Goal: Information Seeking & Learning: Learn about a topic

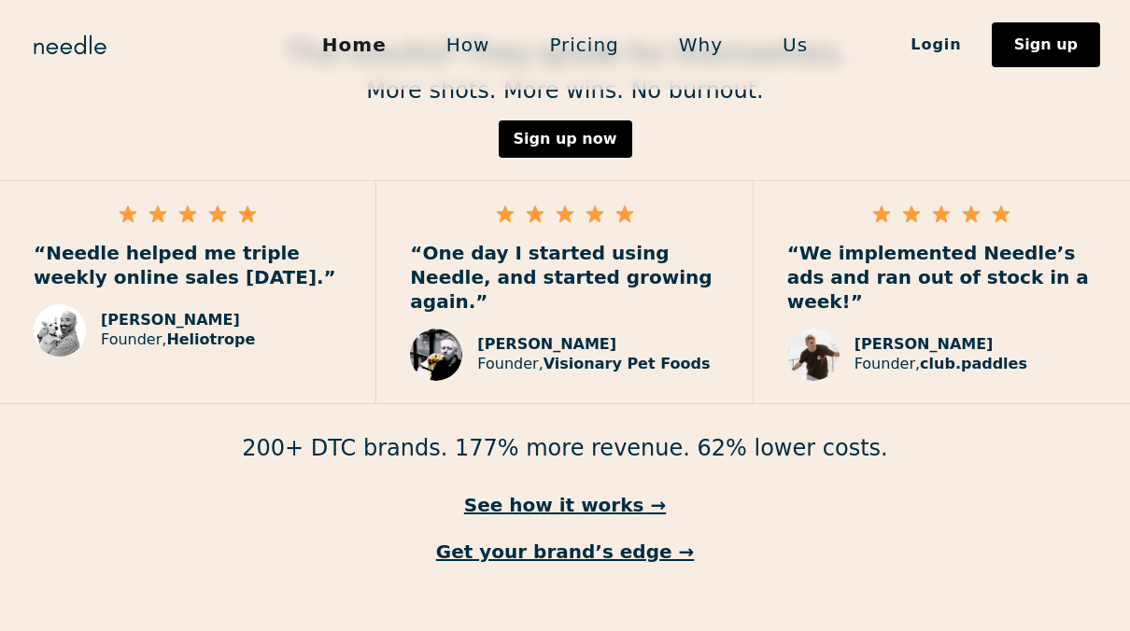
scroll to position [2518, 0]
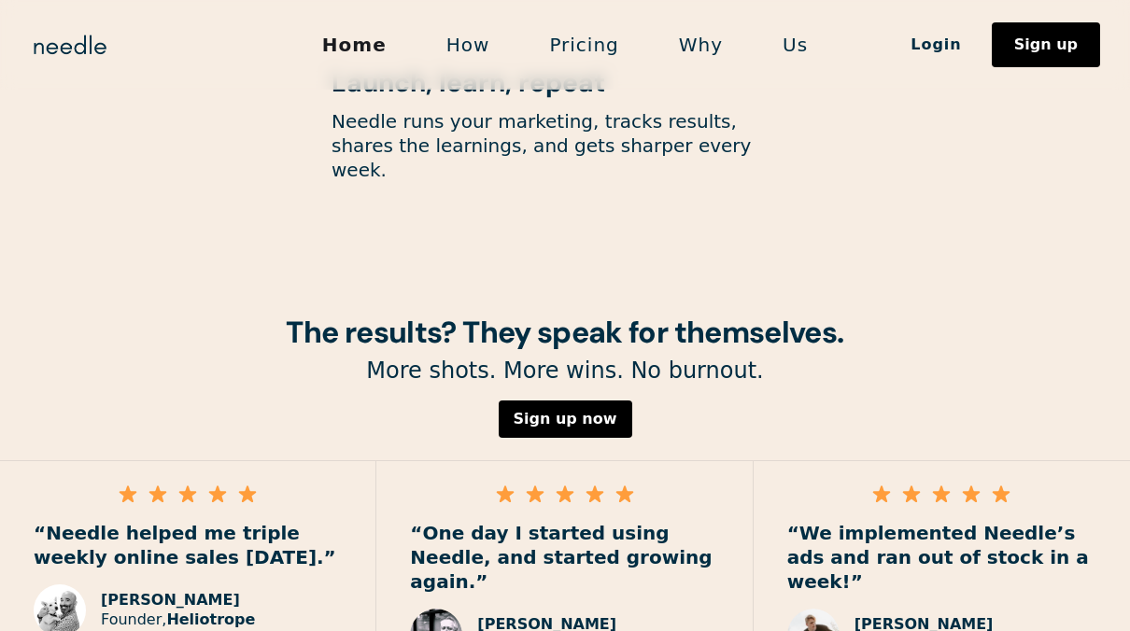
click at [450, 62] on link "How" at bounding box center [468, 44] width 104 height 39
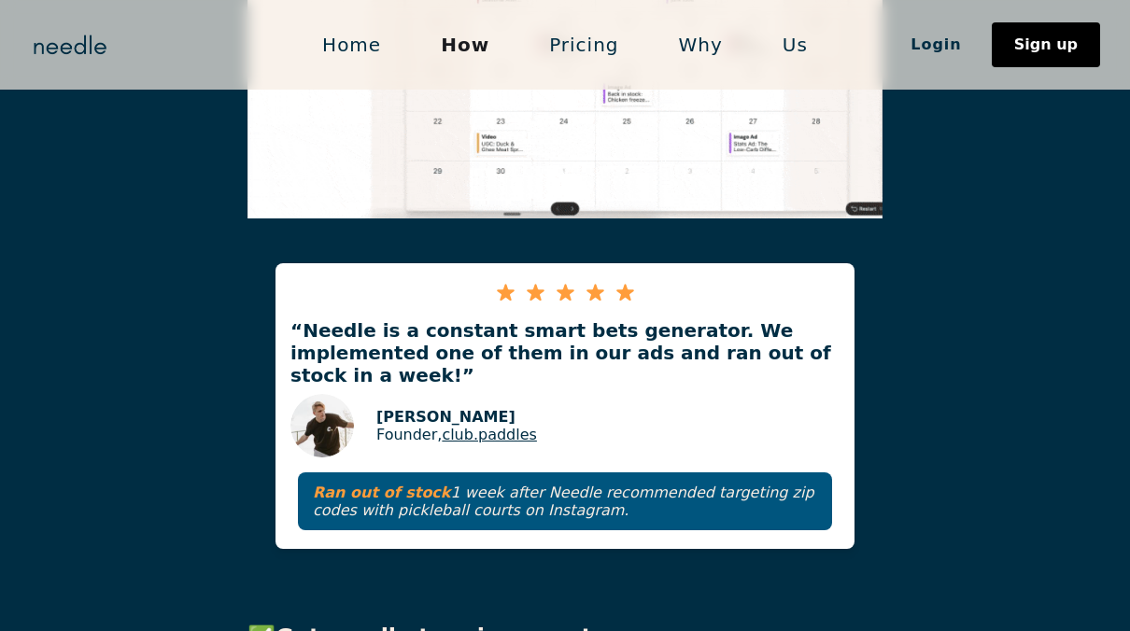
scroll to position [1645, 0]
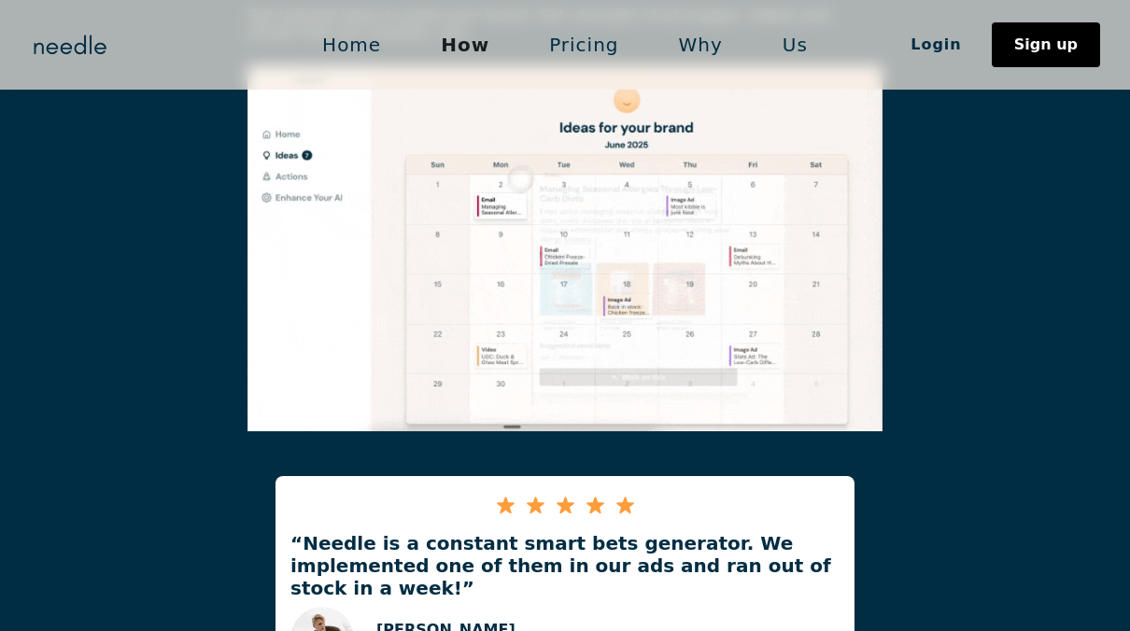
click at [589, 49] on link "Pricing" at bounding box center [583, 44] width 129 height 39
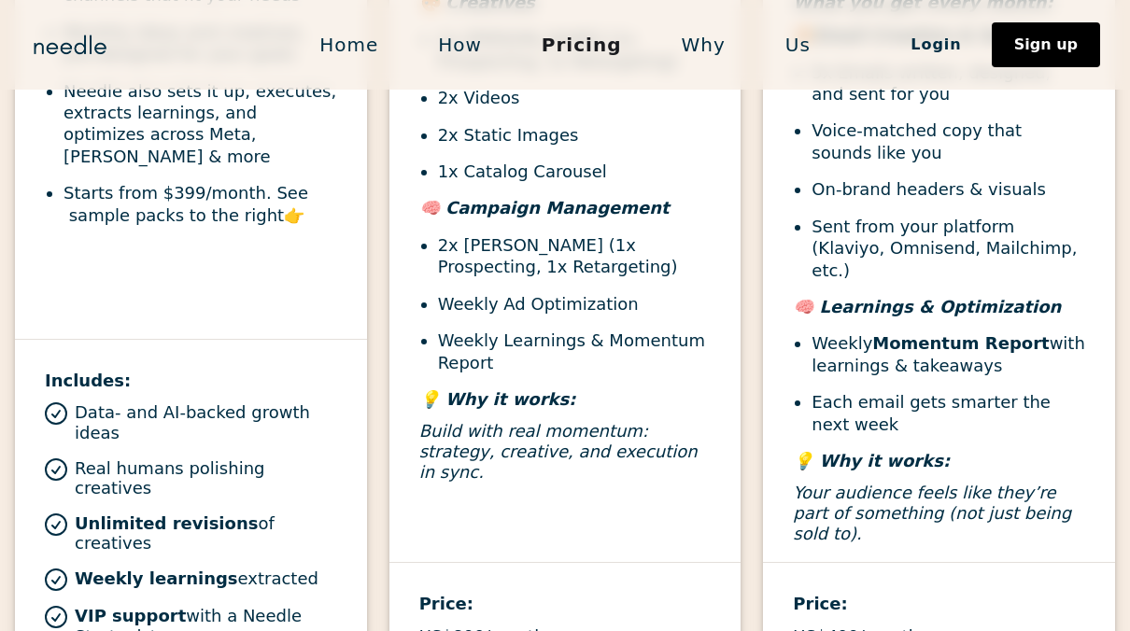
scroll to position [1027, 0]
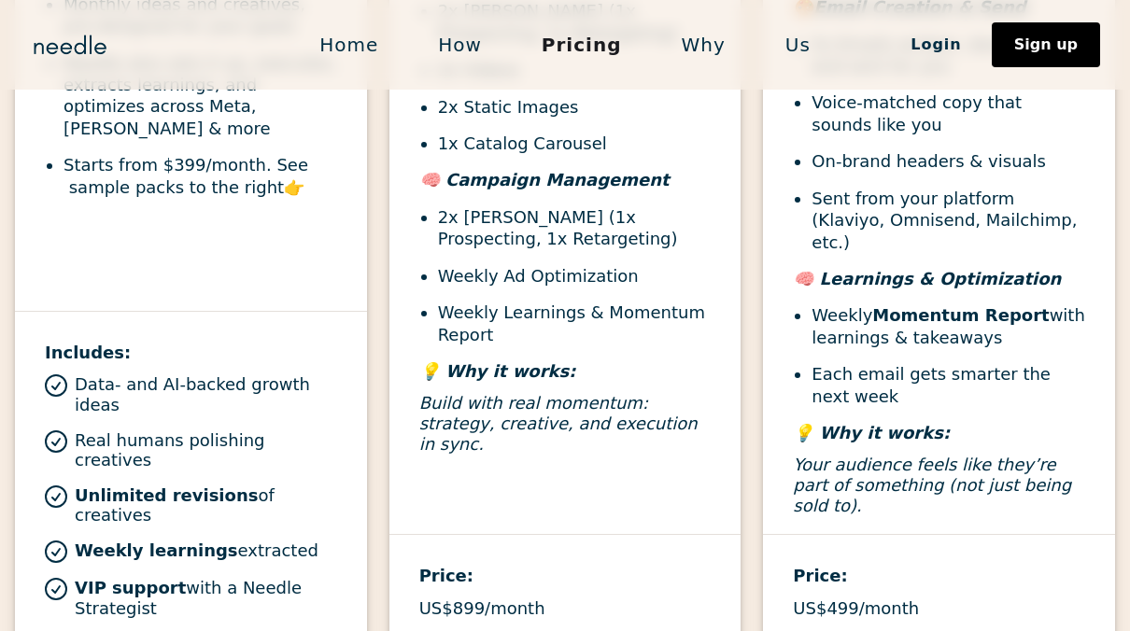
click at [456, 52] on link "How" at bounding box center [460, 44] width 104 height 39
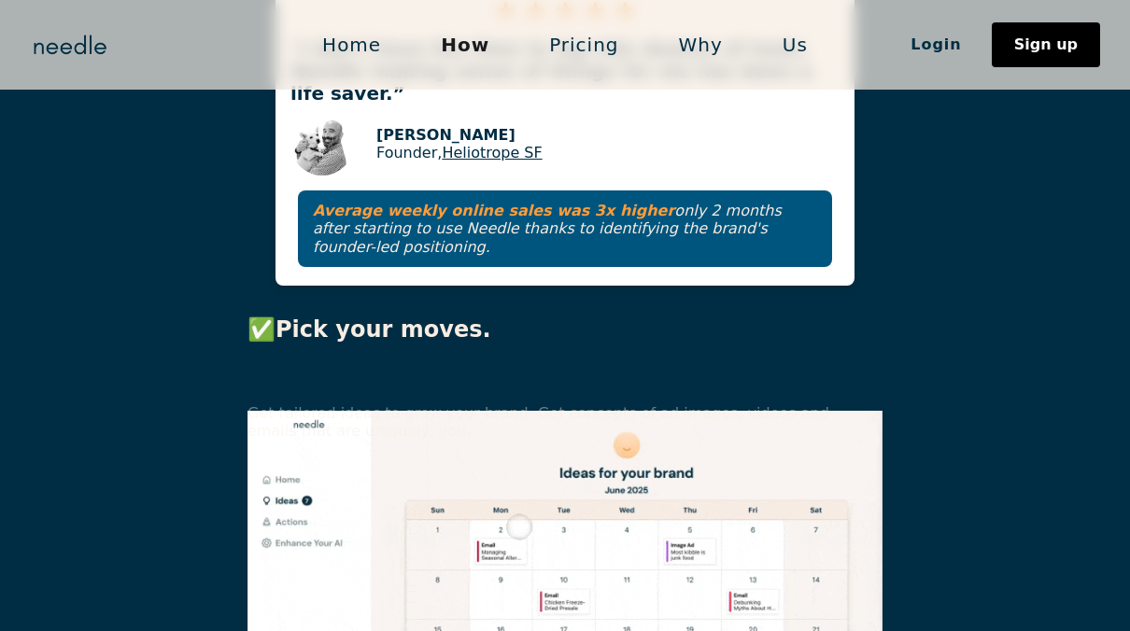
scroll to position [1367, 0]
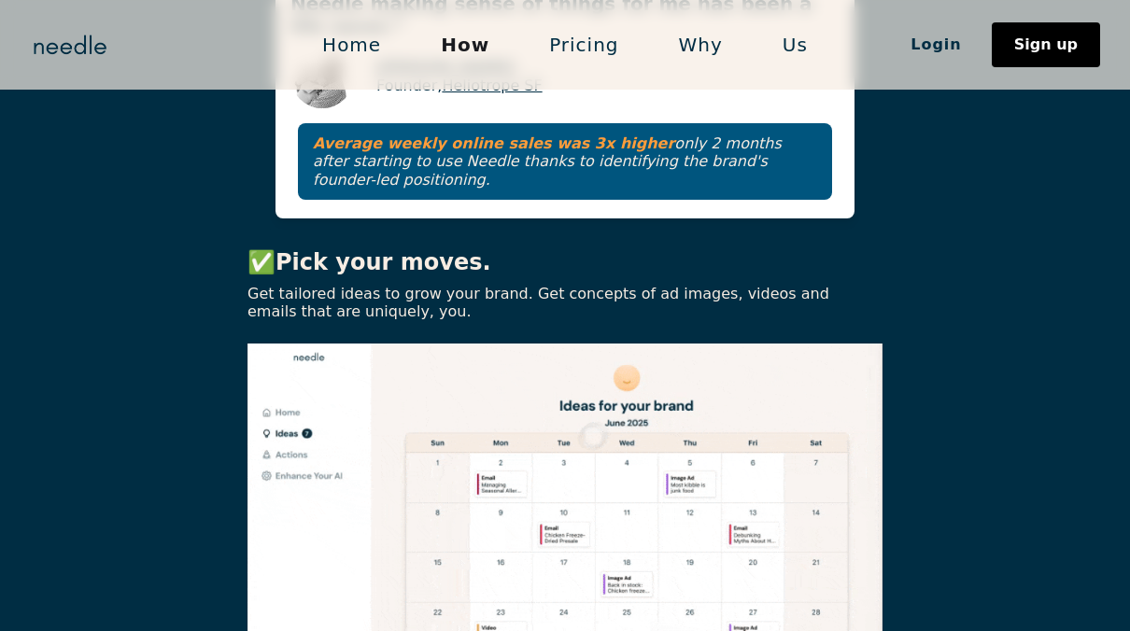
click at [705, 56] on link "Why" at bounding box center [701, 44] width 104 height 39
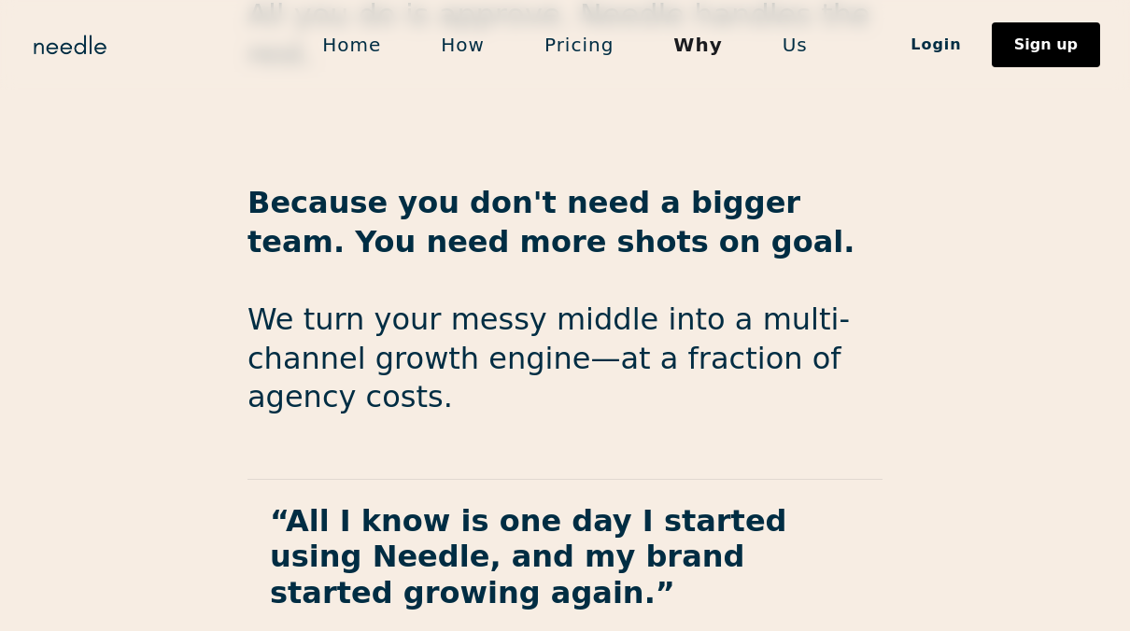
scroll to position [3253, 0]
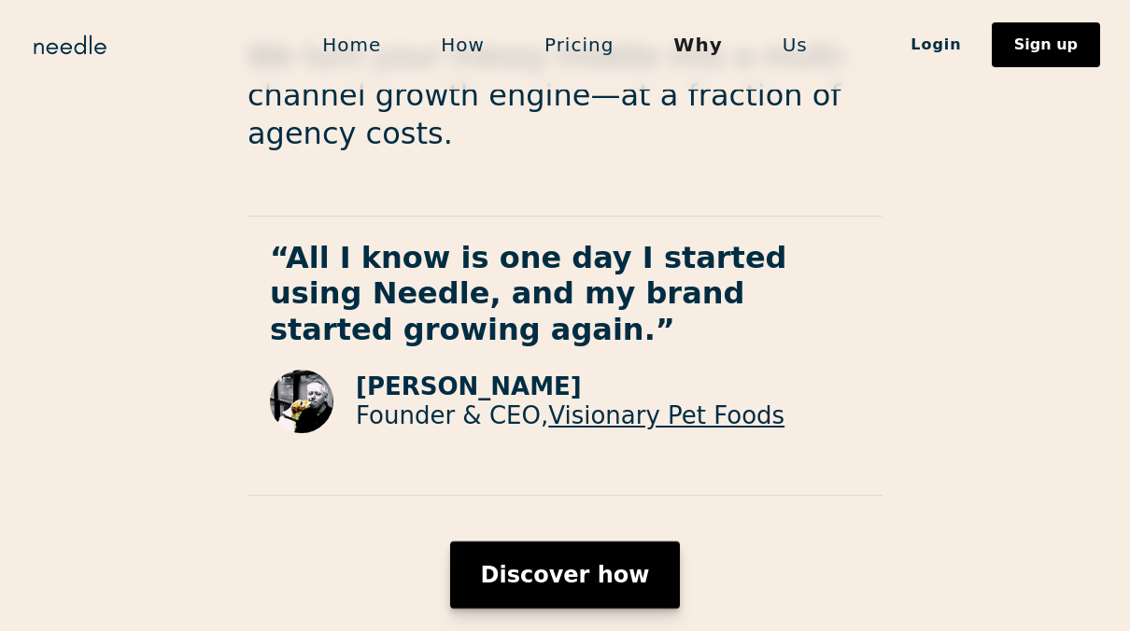
click at [520, 564] on div "Discover how" at bounding box center [564, 575] width 169 height 22
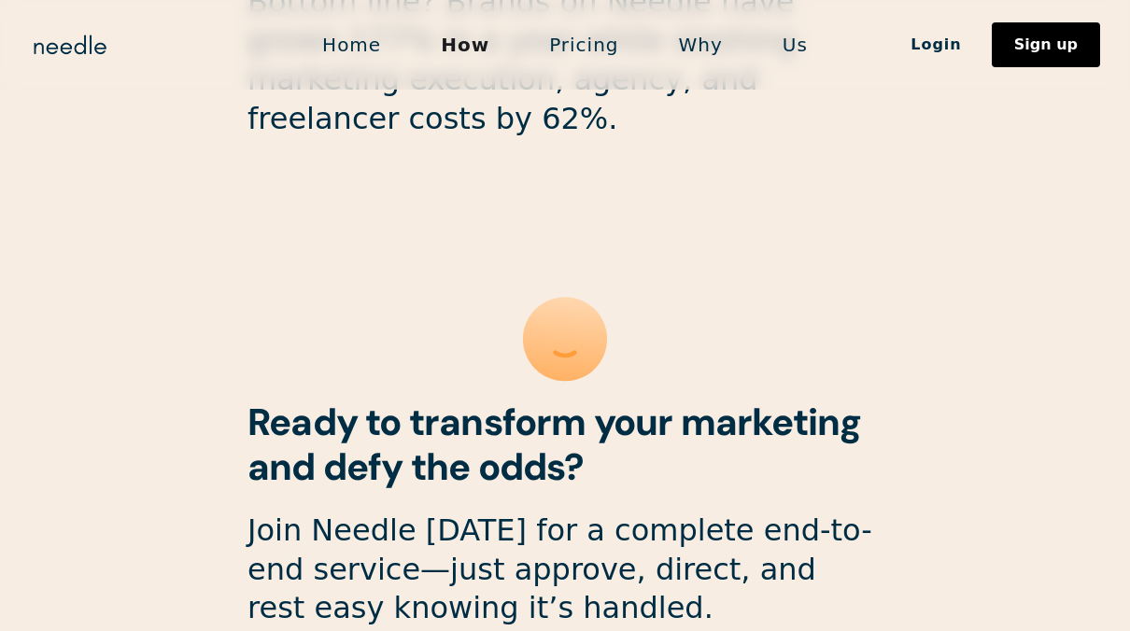
scroll to position [5157, 0]
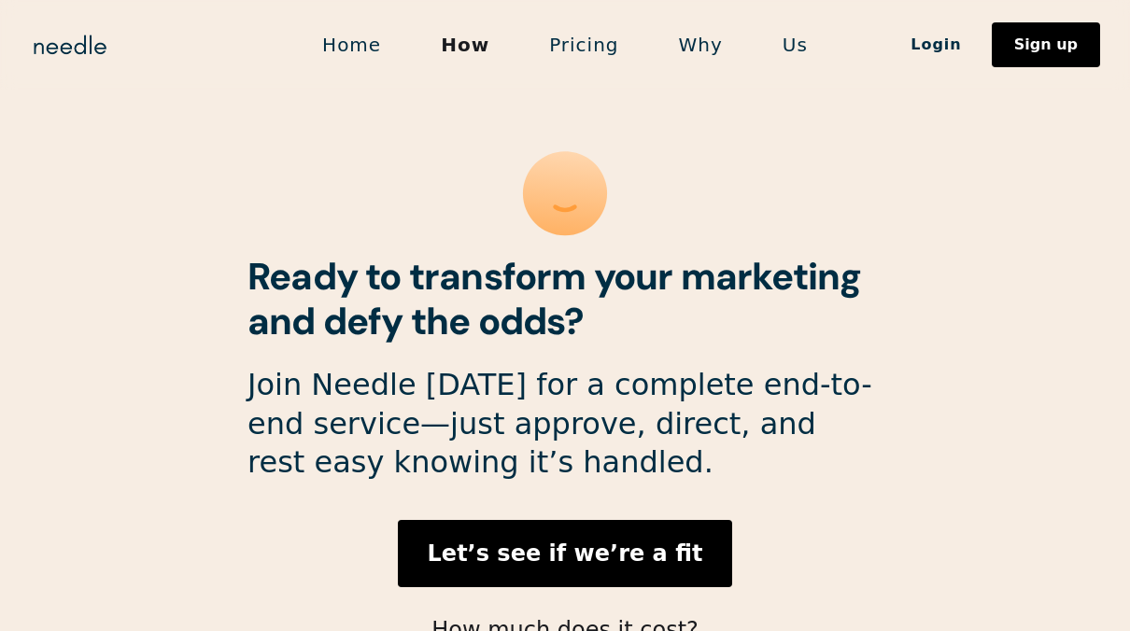
click at [582, 41] on link "Pricing" at bounding box center [583, 44] width 129 height 39
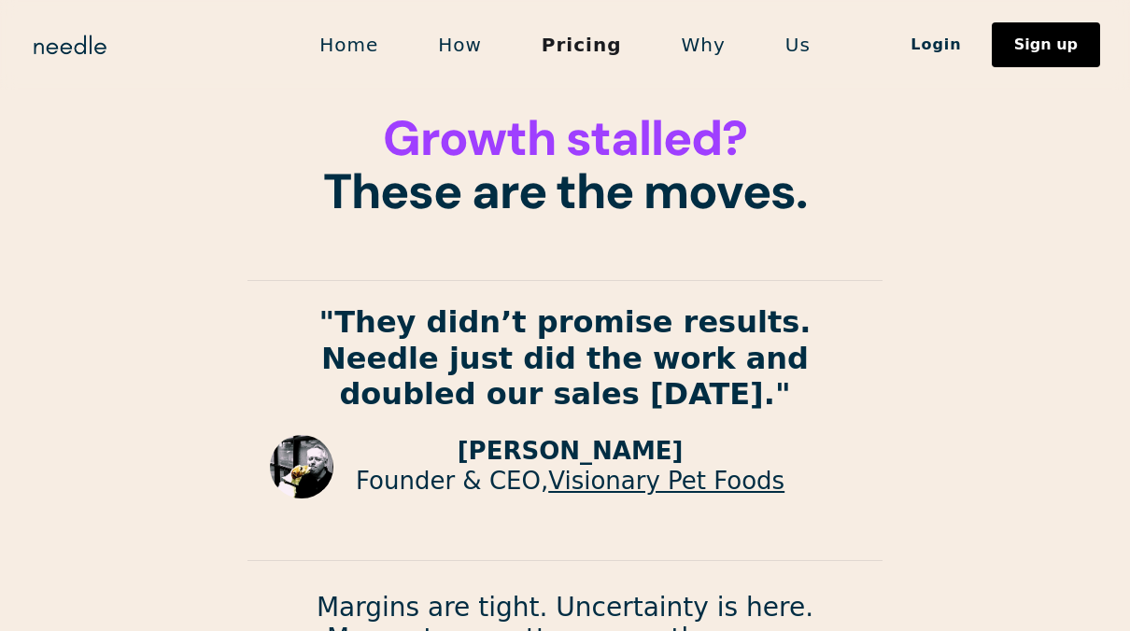
click at [486, 45] on link "How" at bounding box center [460, 44] width 104 height 39
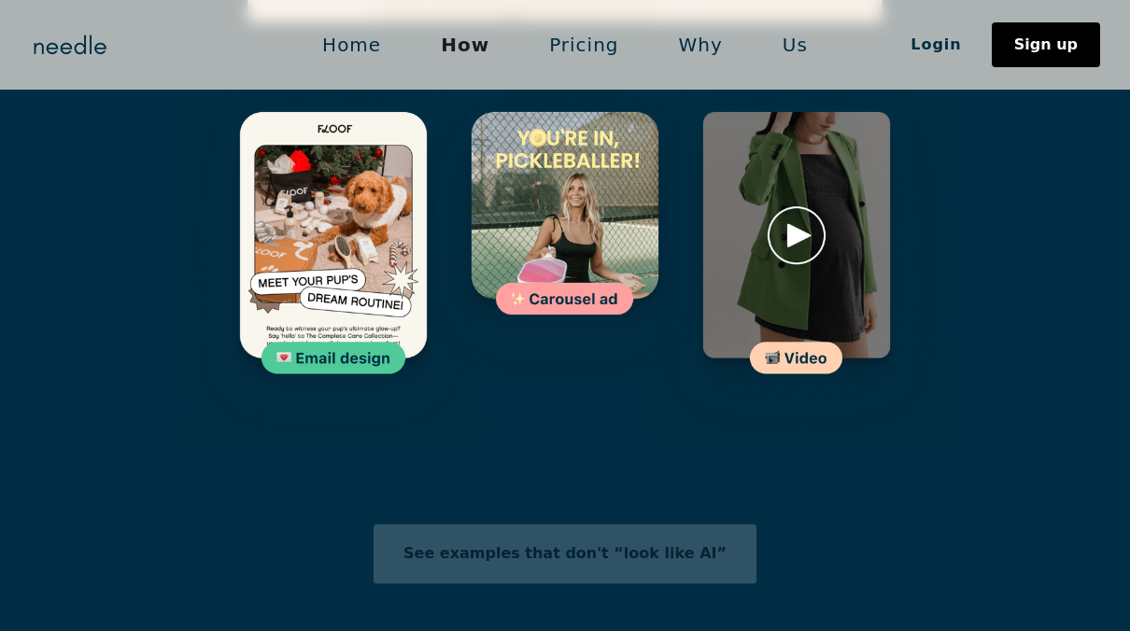
scroll to position [2902, 0]
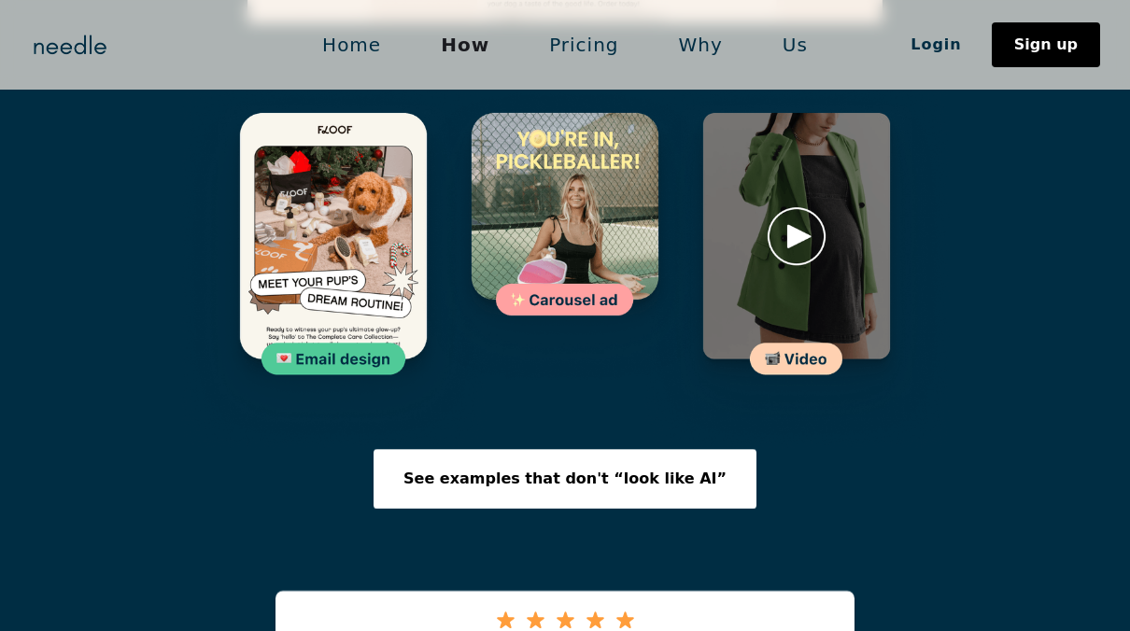
click at [602, 58] on link "Pricing" at bounding box center [583, 44] width 129 height 39
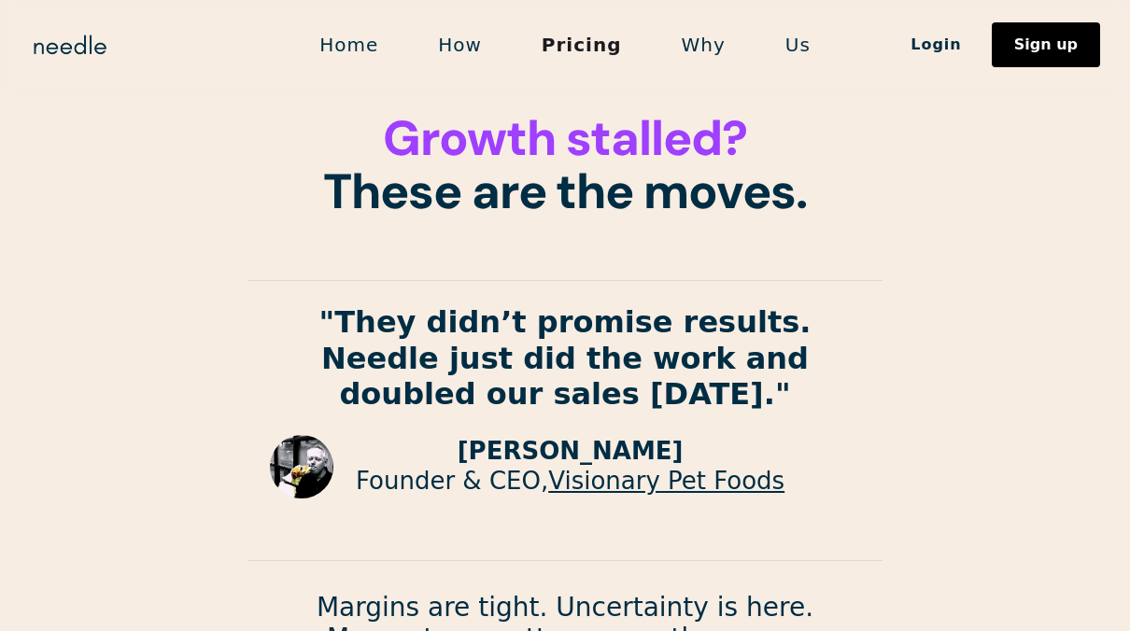
click at [370, 50] on link "Home" at bounding box center [348, 44] width 119 height 39
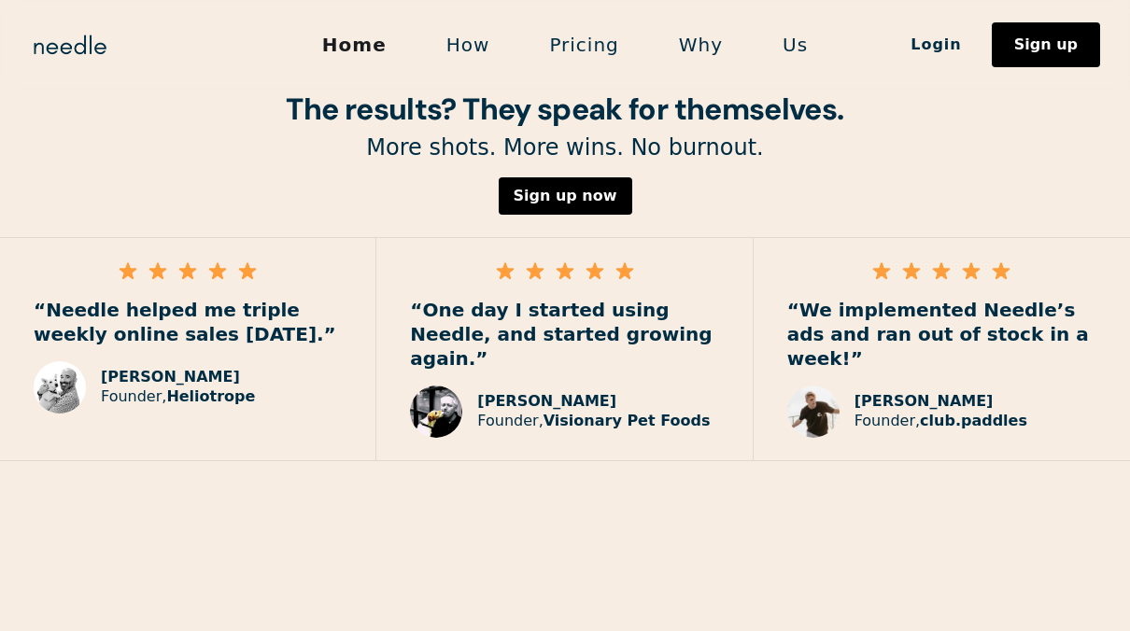
scroll to position [2798, 0]
